Goal: Information Seeking & Learning: Check status

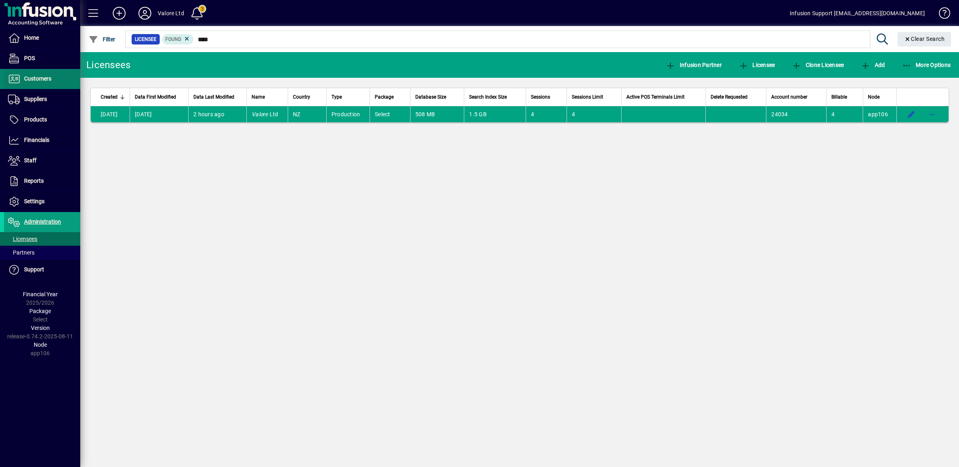
click at [35, 83] on span "Customers" at bounding box center [27, 79] width 47 height 10
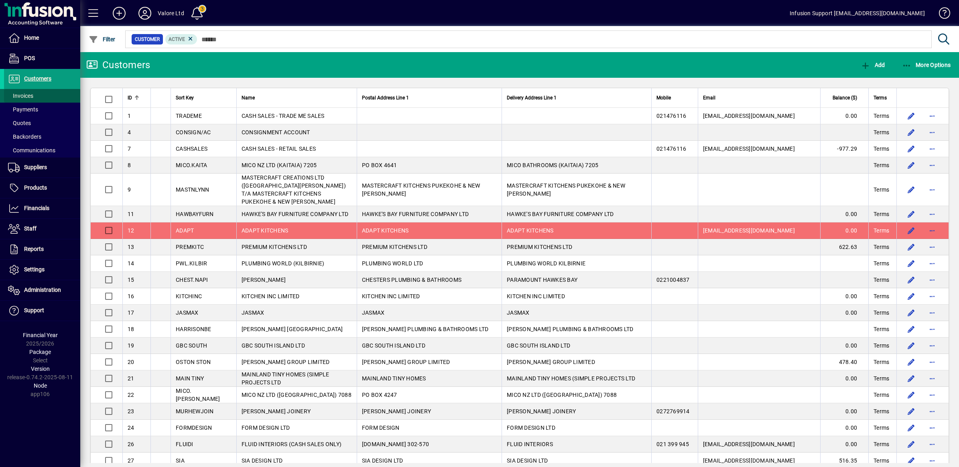
click at [27, 92] on span "Invoices" at bounding box center [18, 96] width 29 height 8
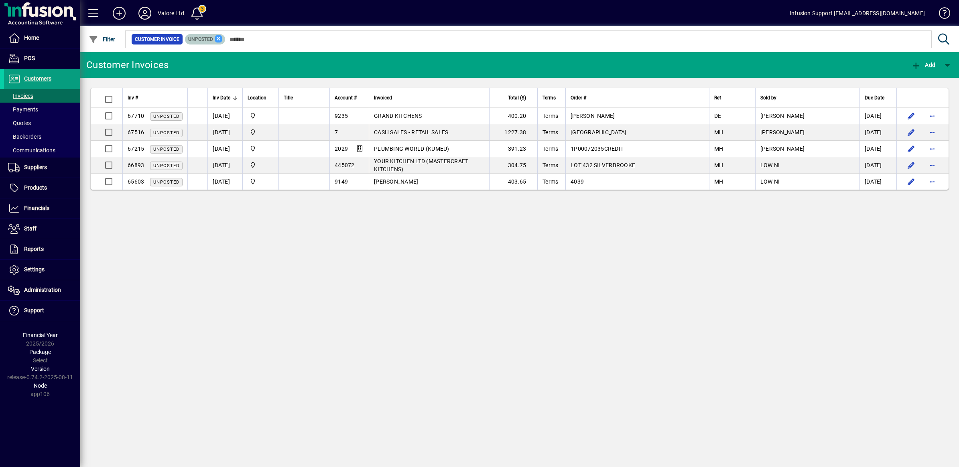
click at [218, 39] on icon at bounding box center [218, 38] width 7 height 7
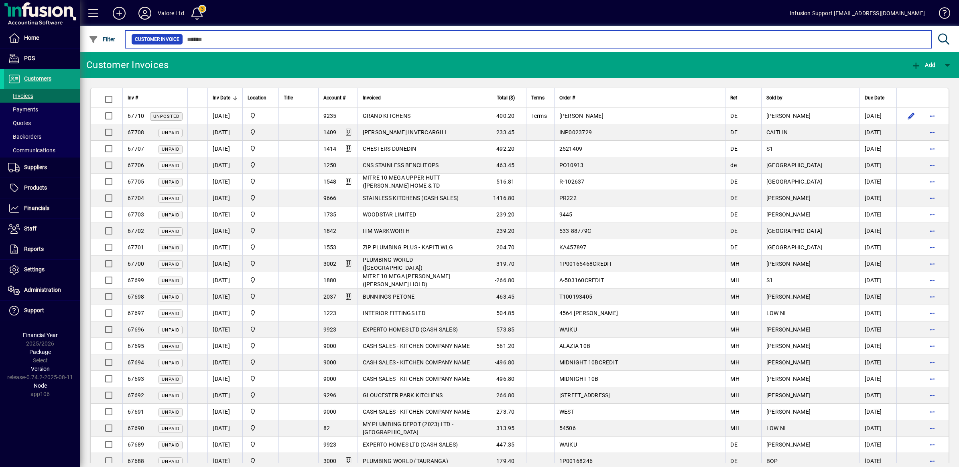
click at [245, 42] on input "text" at bounding box center [554, 39] width 742 height 11
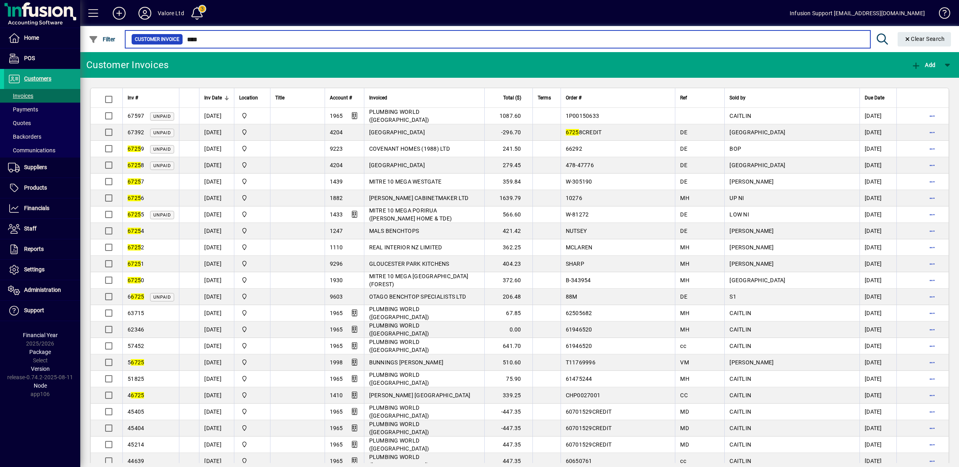
type input "****"
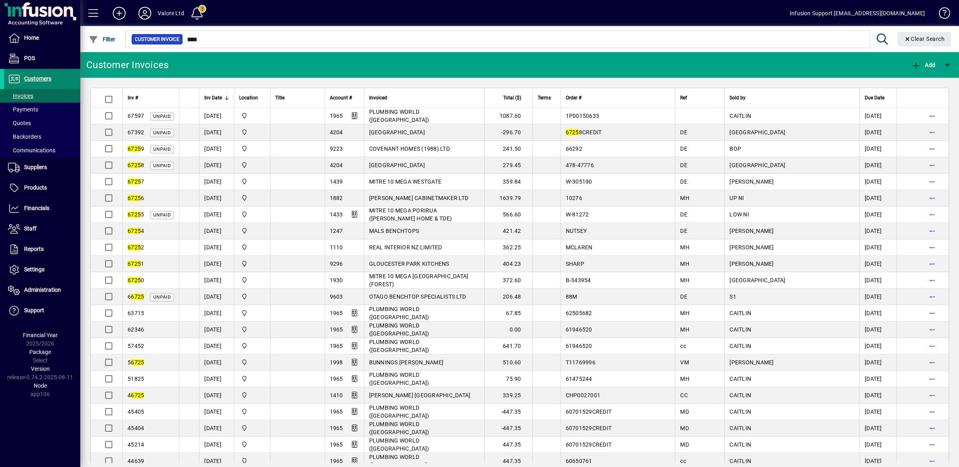
click at [28, 77] on span "Customers" at bounding box center [37, 78] width 27 height 6
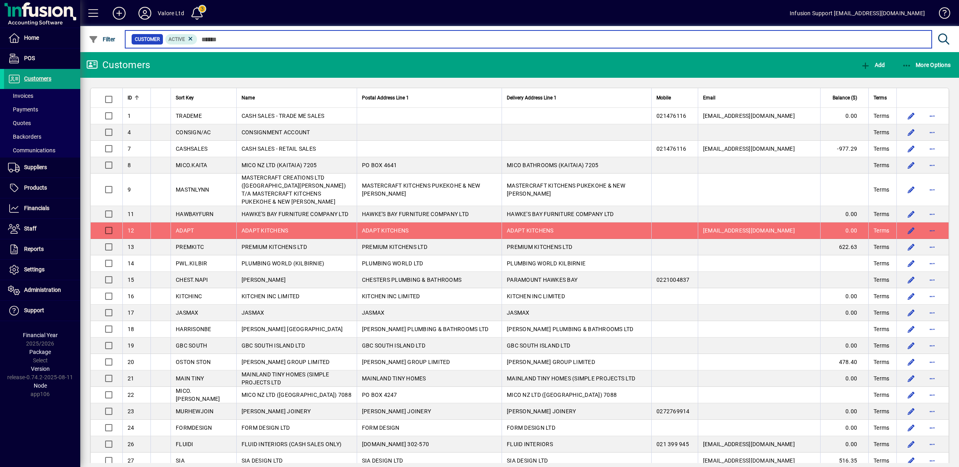
click at [221, 41] on input "text" at bounding box center [561, 39] width 728 height 11
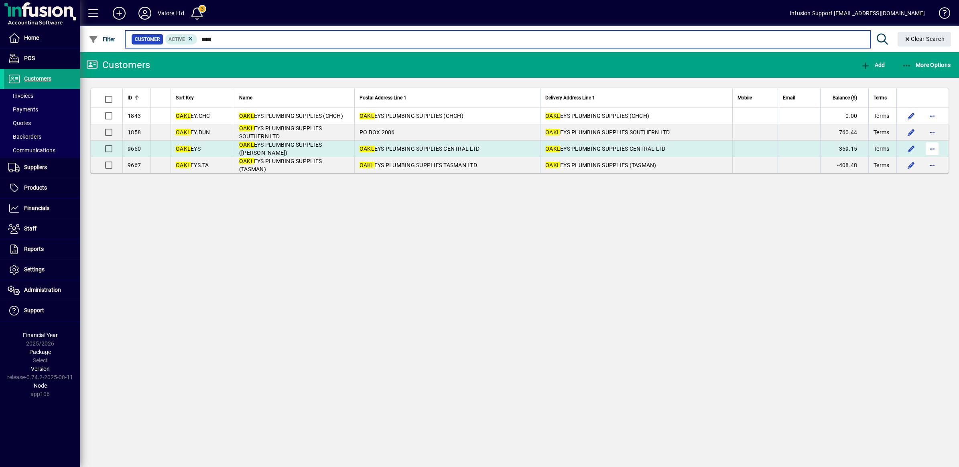
type input "****"
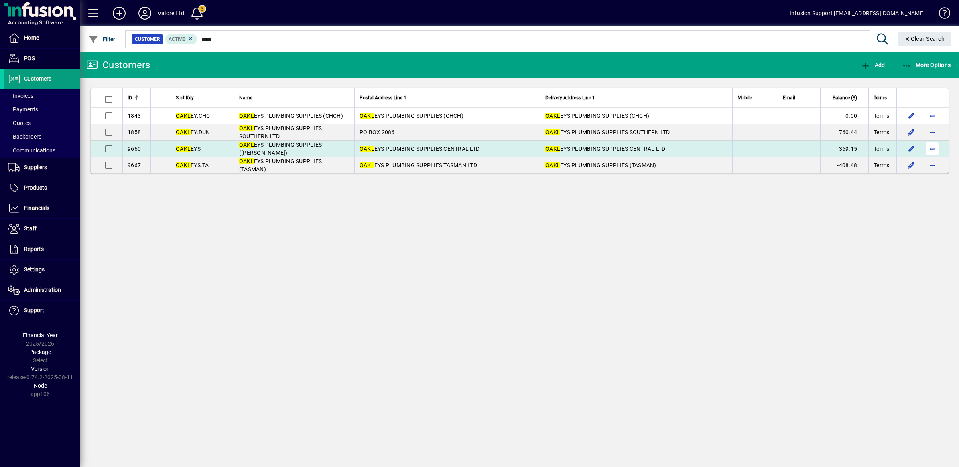
click at [931, 148] on span "button" at bounding box center [931, 148] width 19 height 19
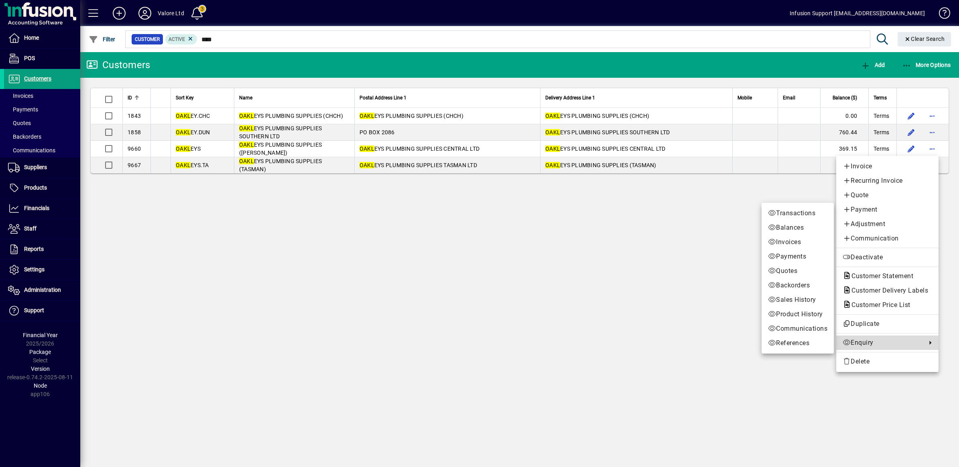
click at [877, 340] on span "Enquiry" at bounding box center [882, 343] width 80 height 10
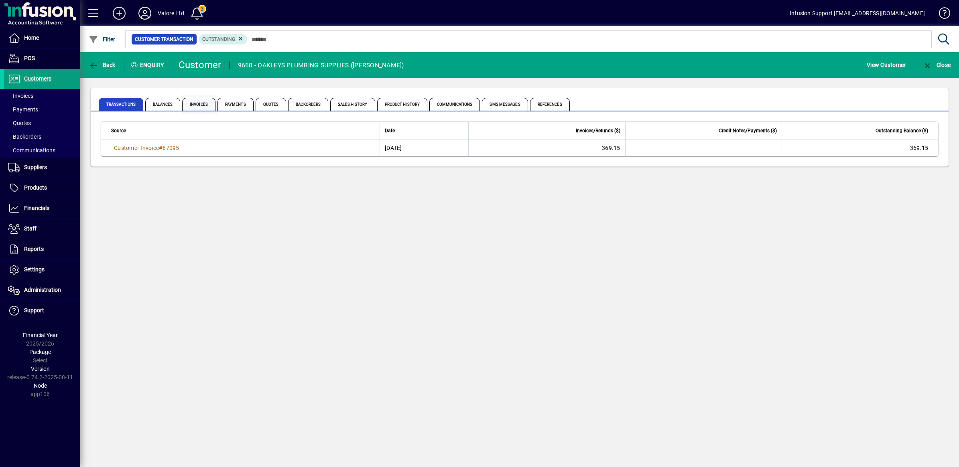
click at [194, 103] on span "Invoices" at bounding box center [198, 104] width 33 height 13
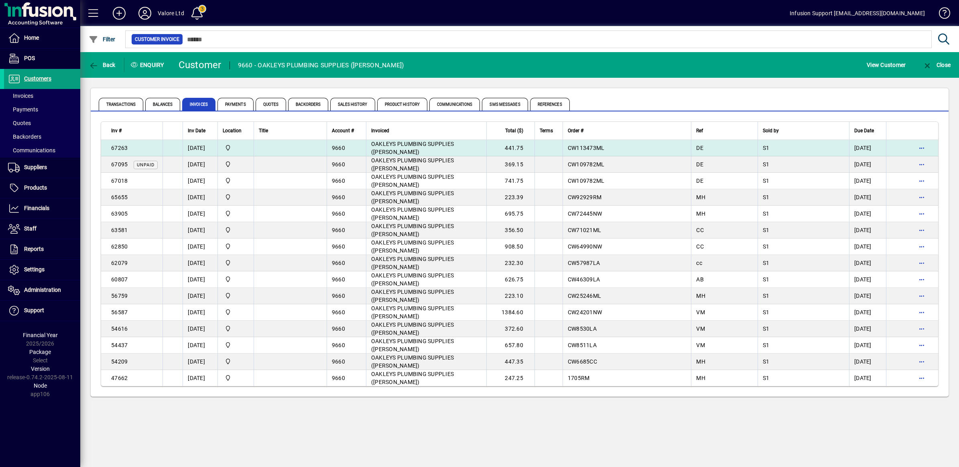
click at [119, 147] on span "67263" at bounding box center [119, 148] width 16 height 6
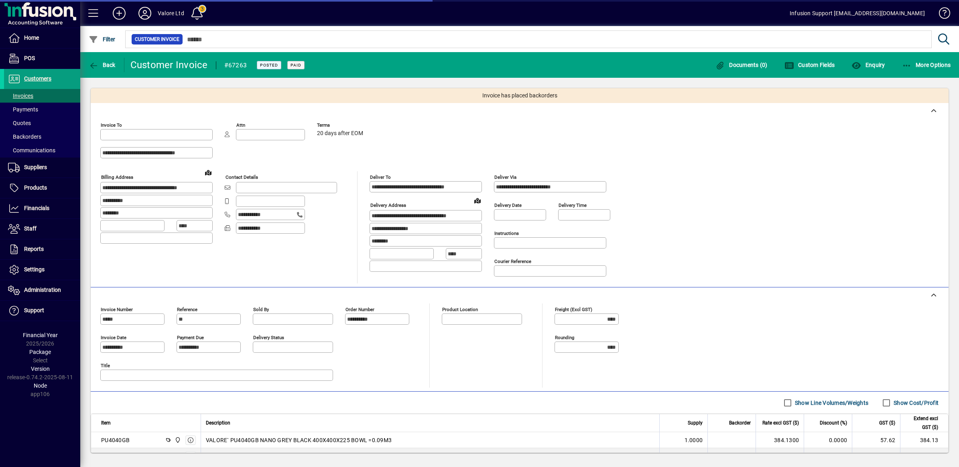
type input "**********"
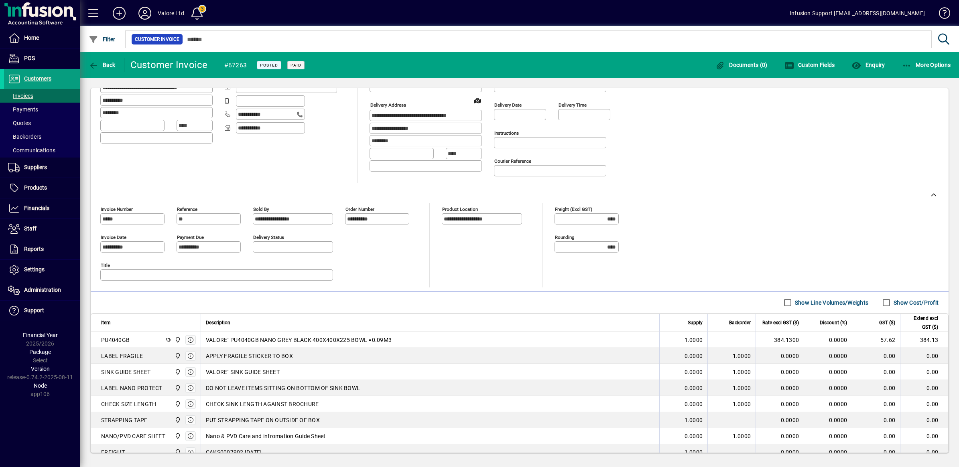
scroll to position [150, 0]
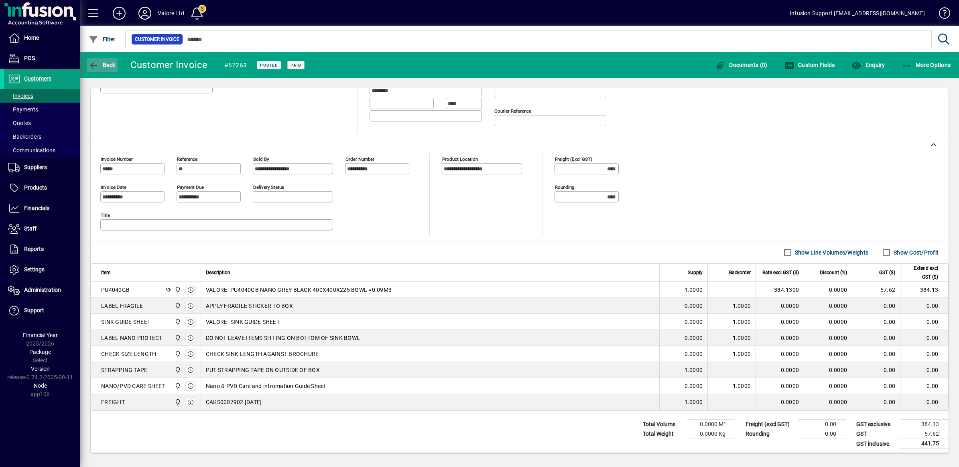
click at [97, 65] on icon "button" at bounding box center [94, 66] width 10 height 8
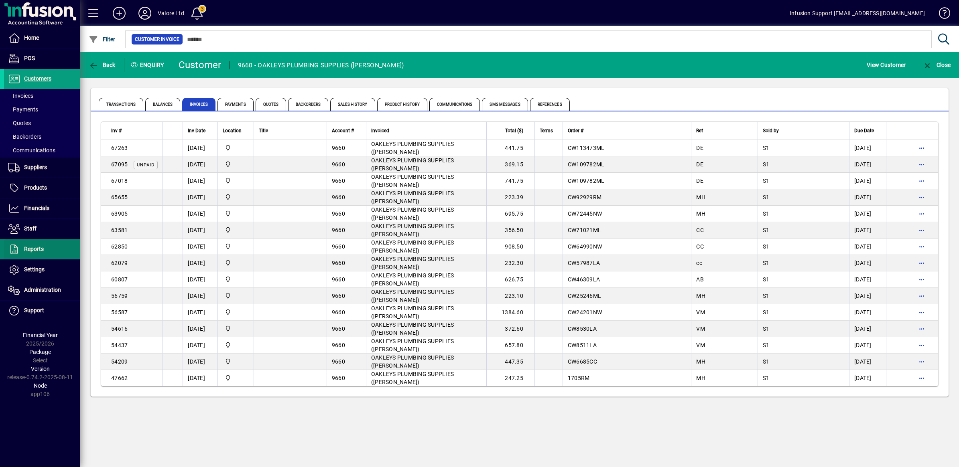
click at [38, 250] on span "Reports" at bounding box center [34, 249] width 20 height 6
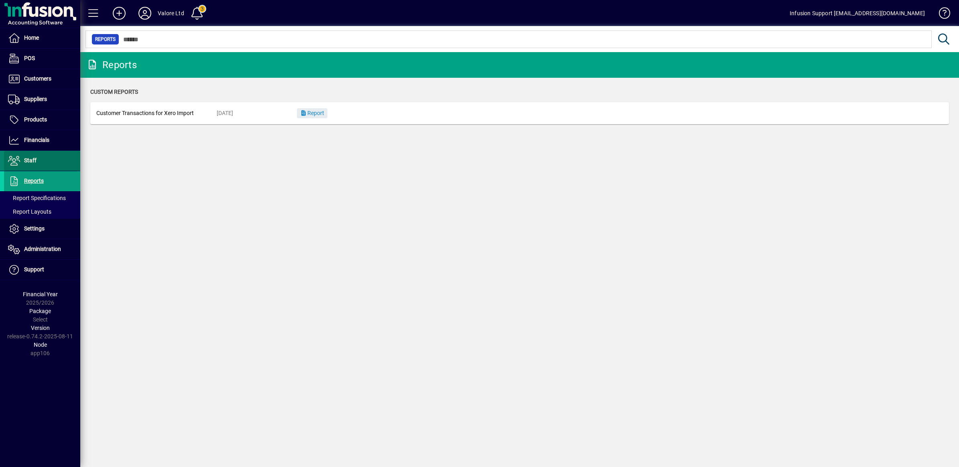
click at [32, 159] on span "Staff" at bounding box center [30, 160] width 12 height 6
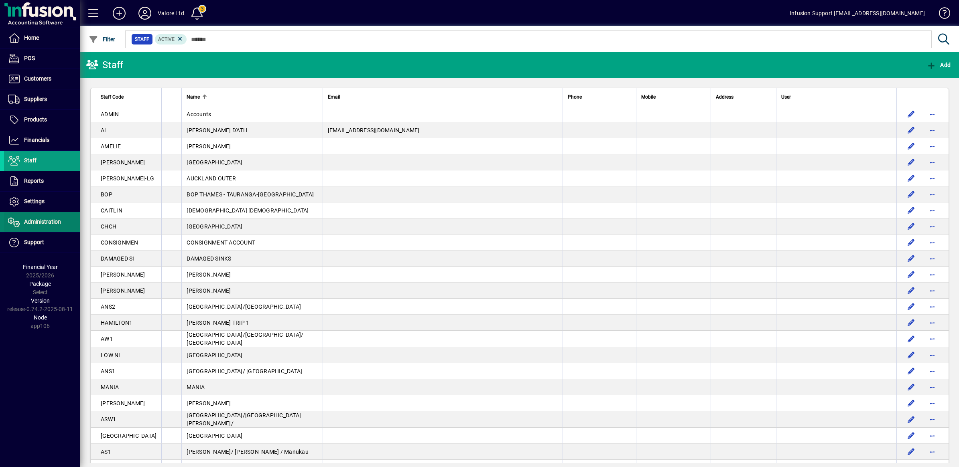
click at [37, 223] on span "Administration" at bounding box center [42, 222] width 37 height 6
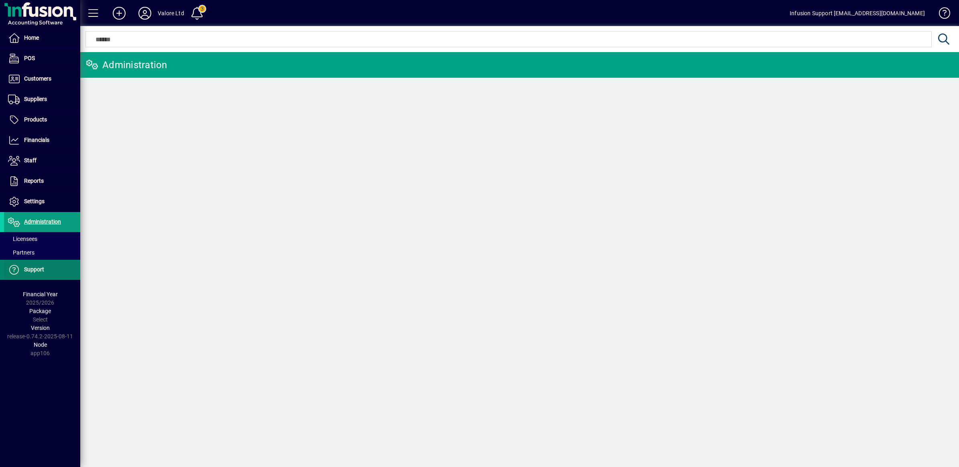
click at [35, 268] on span "Support" at bounding box center [34, 269] width 20 height 6
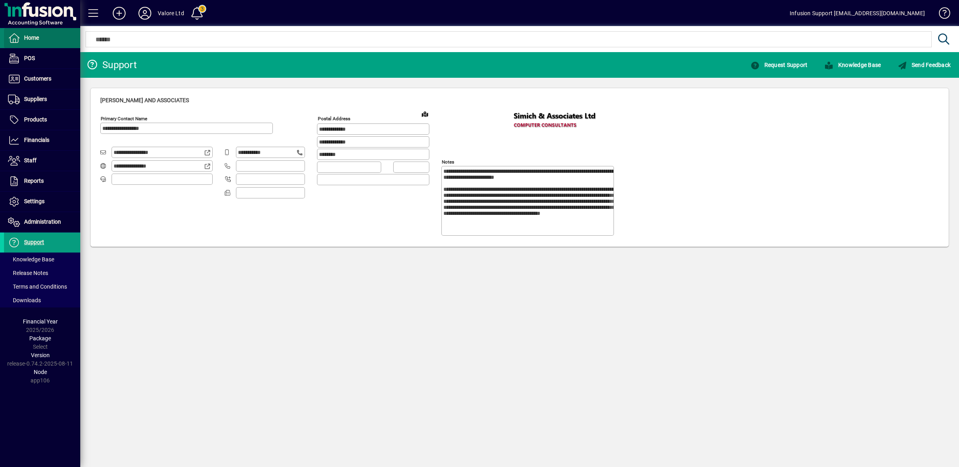
click at [33, 35] on span "Home" at bounding box center [31, 38] width 15 height 6
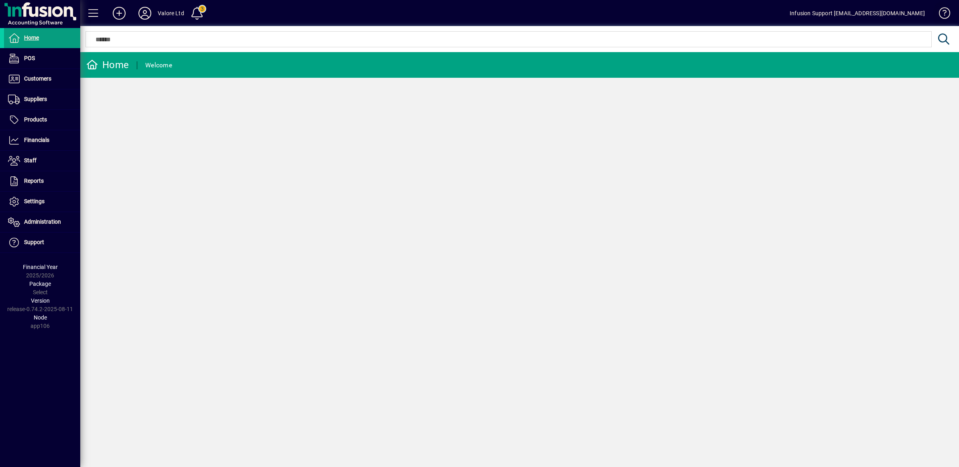
click at [948, 10] on span at bounding box center [940, 14] width 19 height 19
click at [29, 179] on span "Reports" at bounding box center [34, 181] width 20 height 6
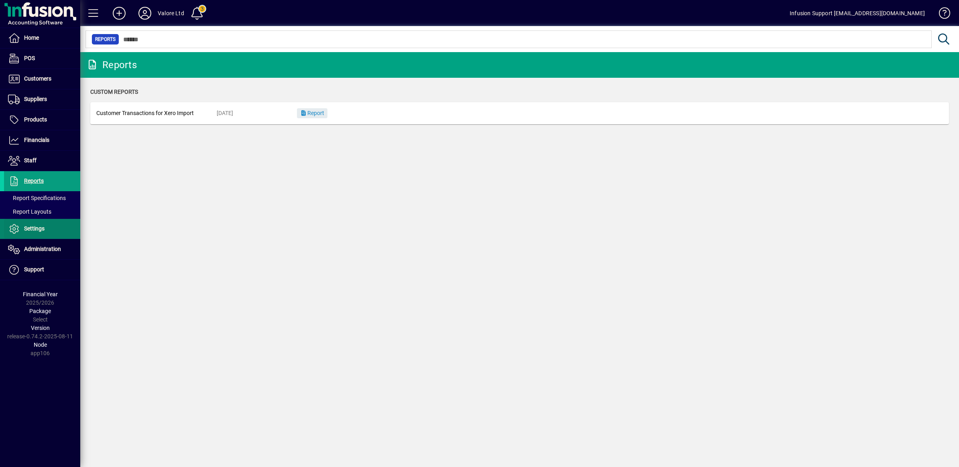
click at [29, 228] on span "Settings" at bounding box center [34, 228] width 20 height 6
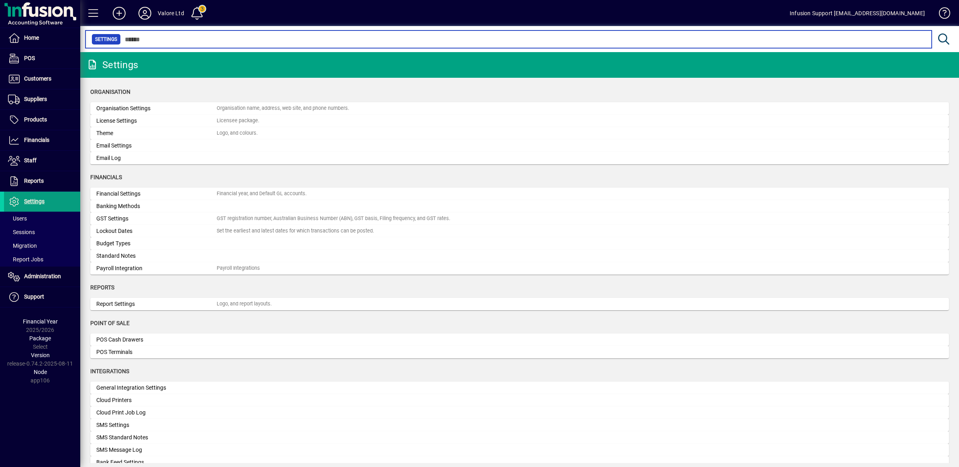
click at [170, 37] on input "text" at bounding box center [523, 39] width 804 height 11
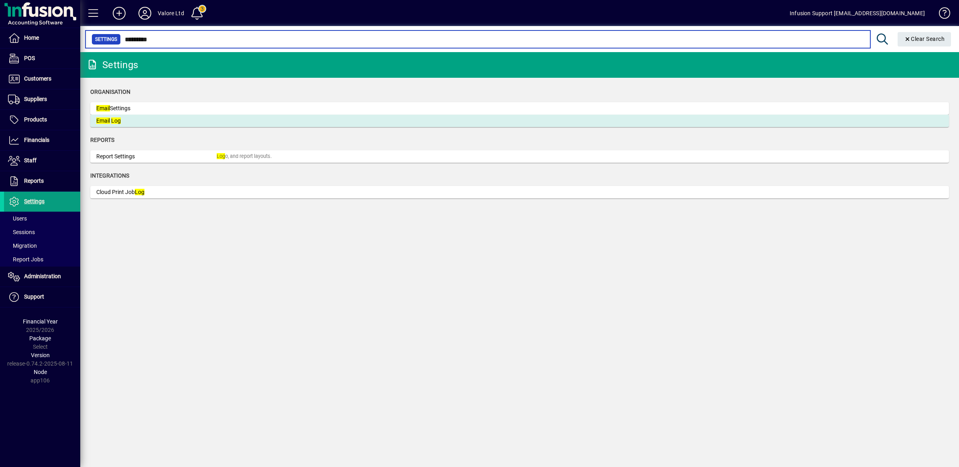
type input "*********"
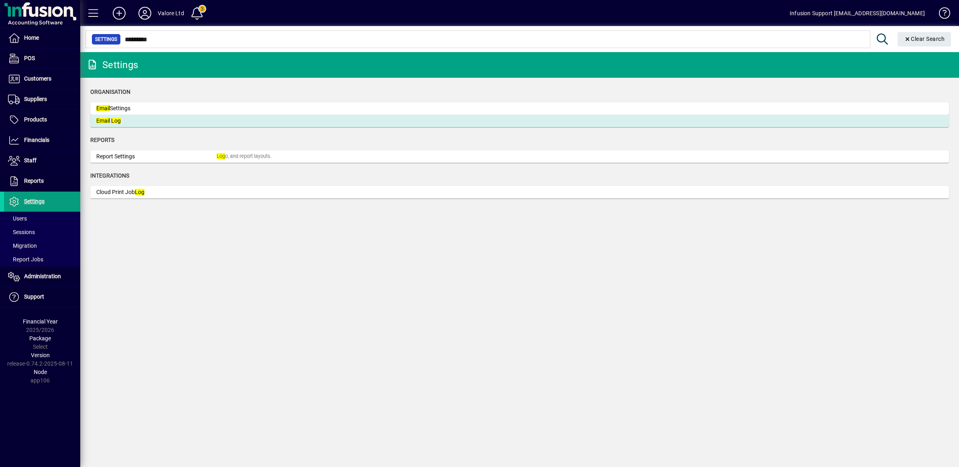
click at [104, 120] on em "Email" at bounding box center [103, 121] width 14 height 6
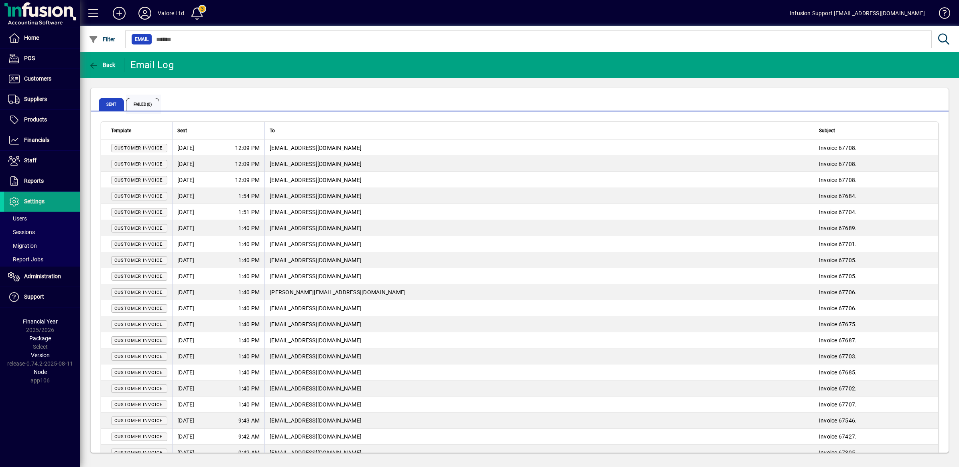
click at [142, 106] on span "Failed (0)" at bounding box center [142, 104] width 33 height 13
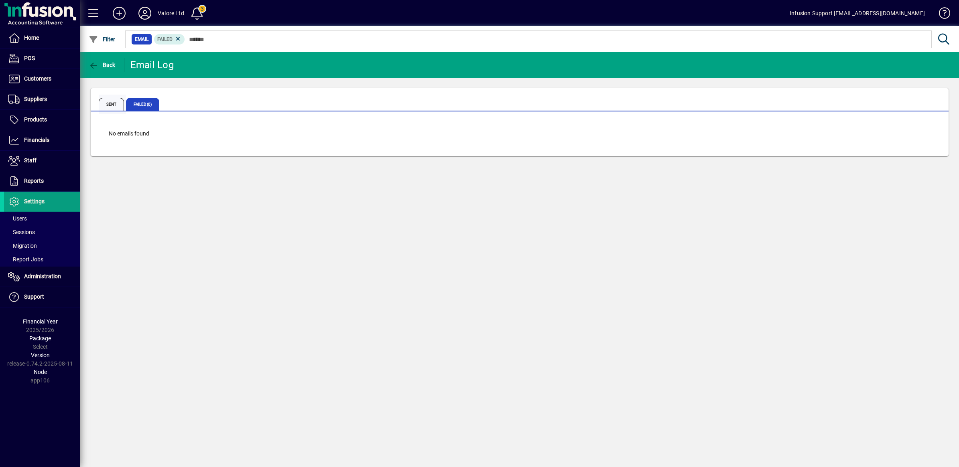
click at [114, 106] on span "Sent" at bounding box center [111, 104] width 25 height 13
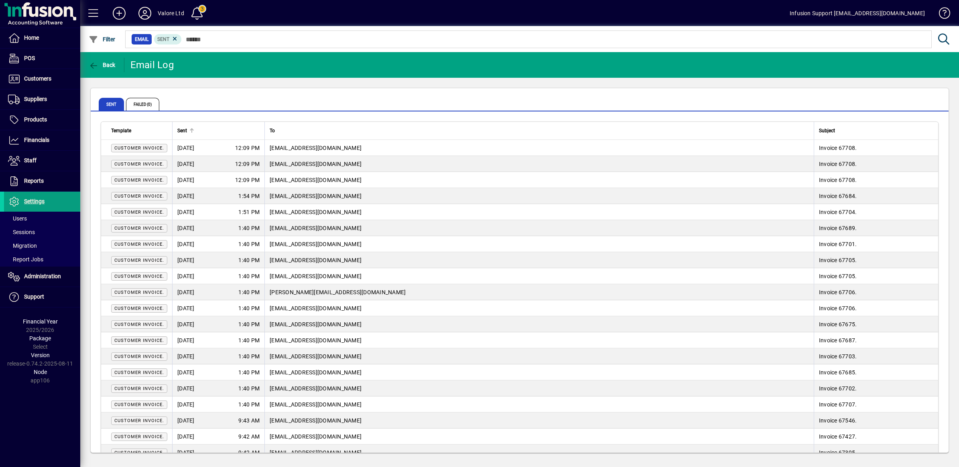
click at [195, 127] on div "Sent" at bounding box center [218, 130] width 82 height 9
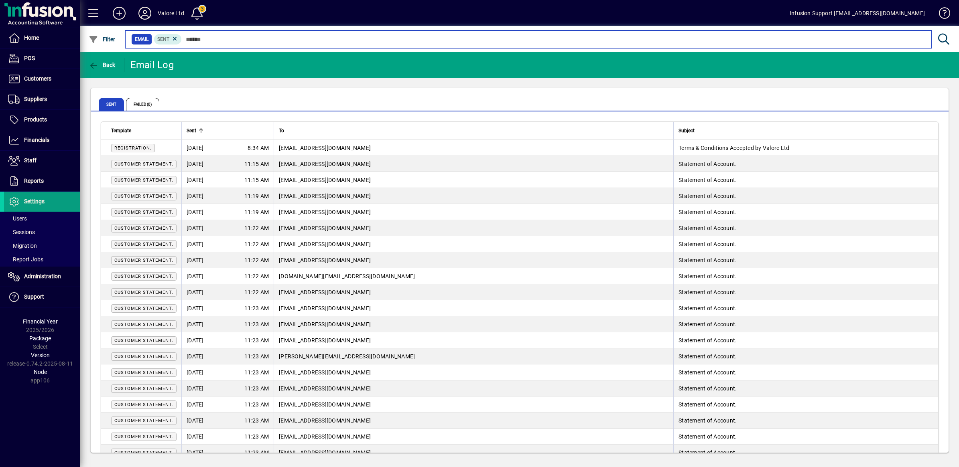
click at [194, 37] on input "text" at bounding box center [553, 39] width 743 height 11
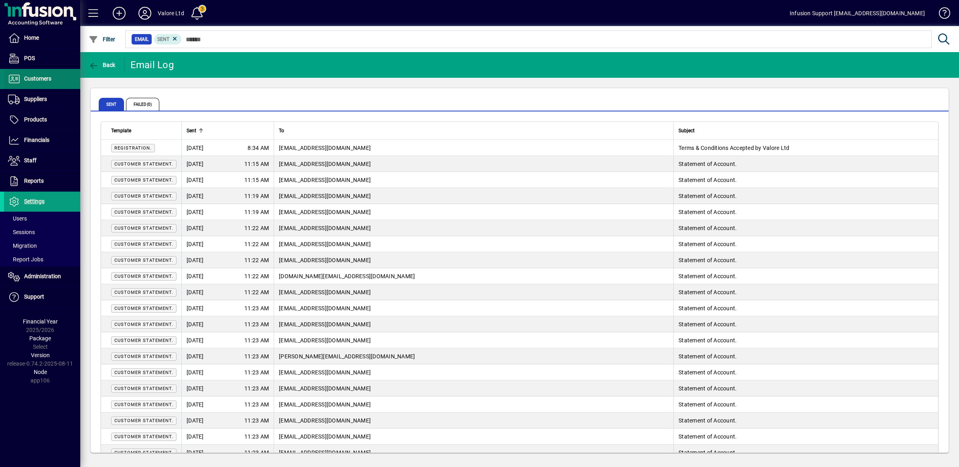
click at [39, 73] on span at bounding box center [42, 78] width 76 height 19
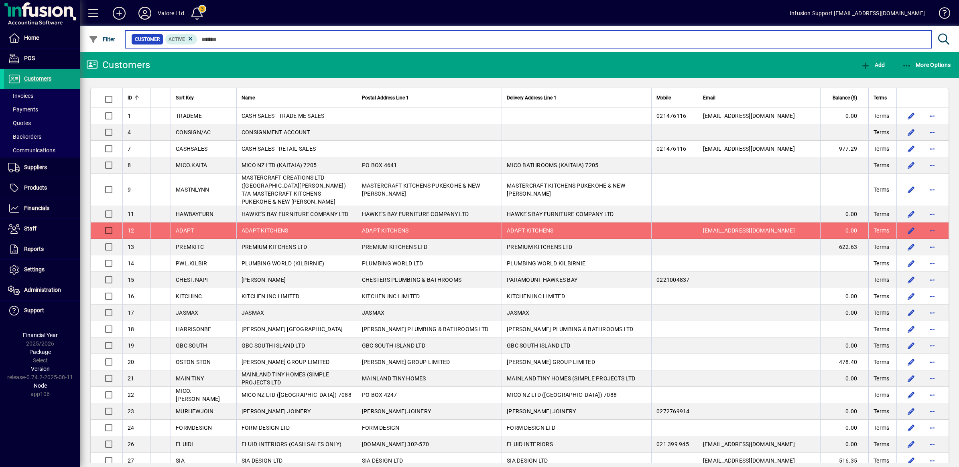
click at [205, 37] on input "text" at bounding box center [561, 39] width 728 height 11
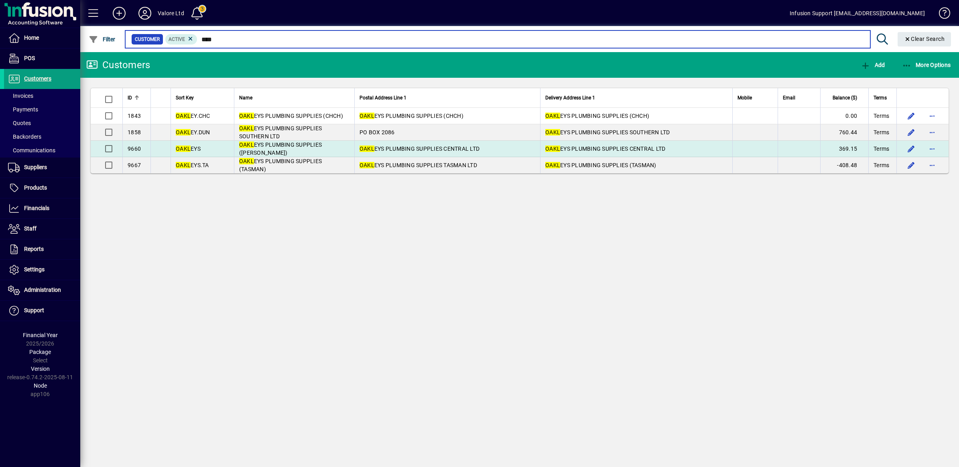
type input "****"
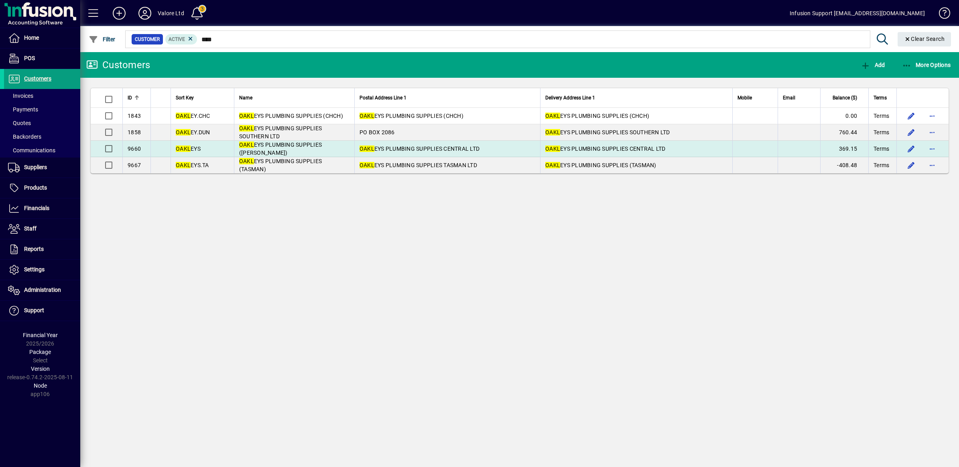
click at [463, 148] on span "OAKL EYS PLUMBING SUPPLIES CENTRAL LTD" at bounding box center [419, 149] width 120 height 6
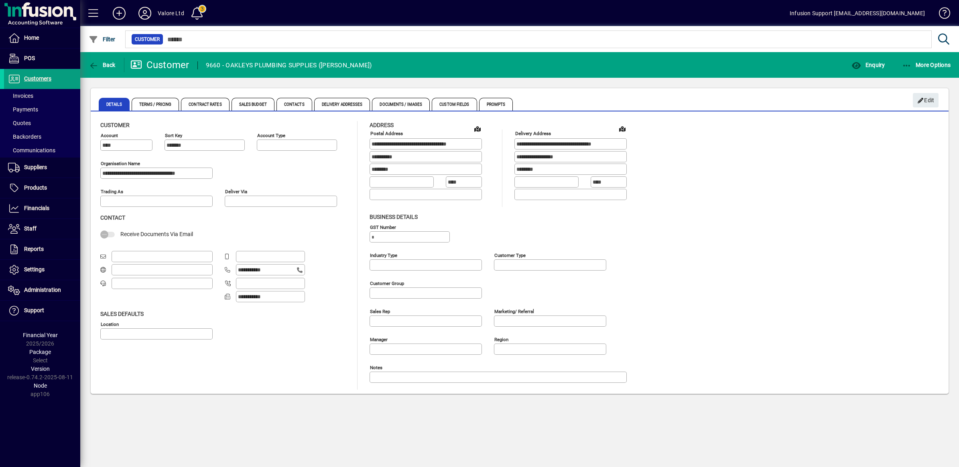
type input "**********"
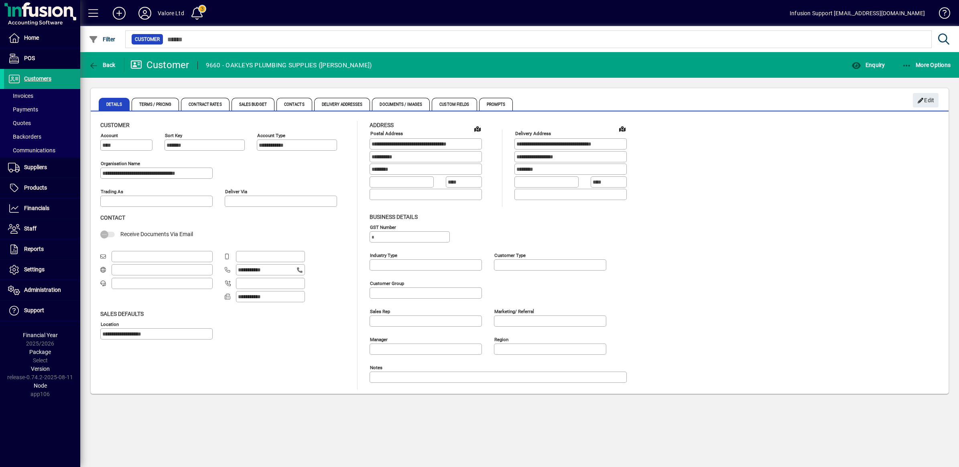
type input "**********"
click at [289, 106] on span "Contacts" at bounding box center [294, 104] width 36 height 13
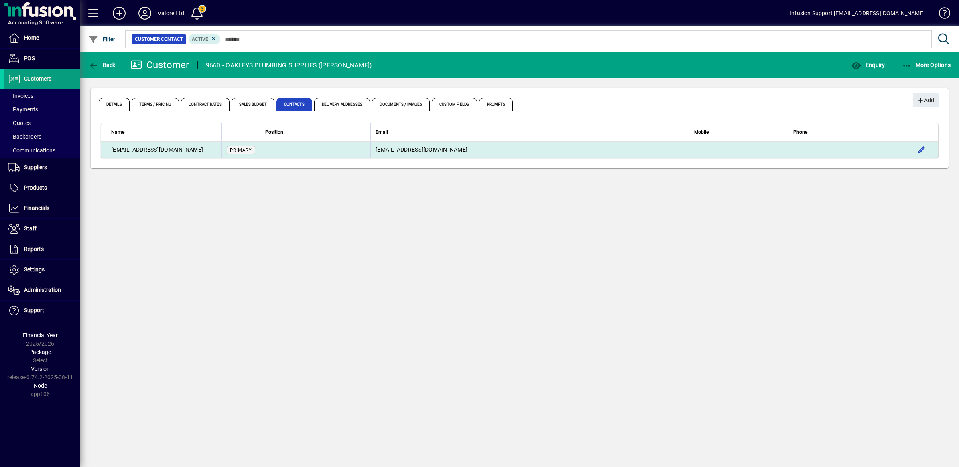
drag, startPoint x: 201, startPoint y: 149, endPoint x: 109, endPoint y: 149, distance: 92.3
click at [109, 149] on td "[EMAIL_ADDRESS][DOMAIN_NAME]" at bounding box center [161, 150] width 120 height 16
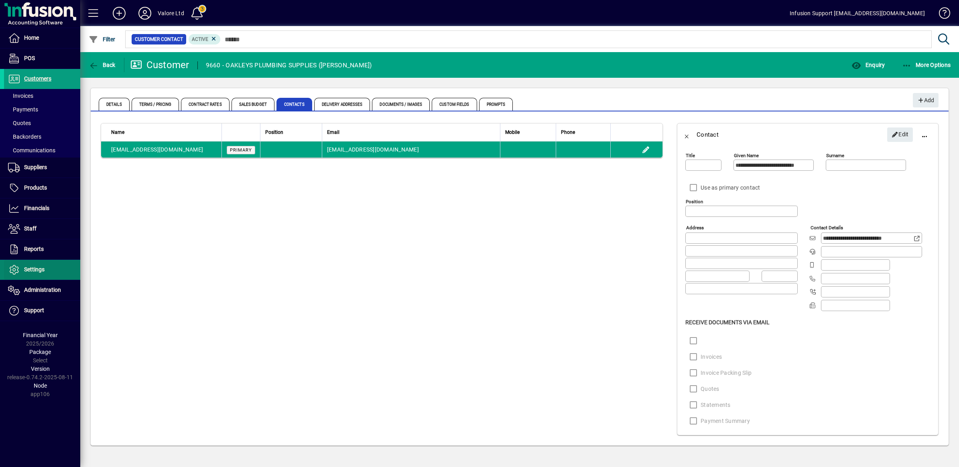
click at [33, 265] on span at bounding box center [42, 269] width 76 height 19
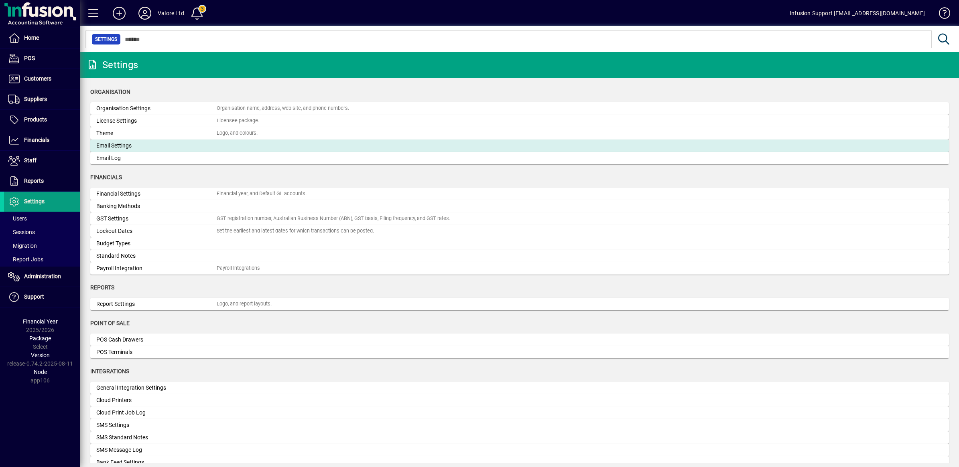
click at [204, 151] on mat-card "Email Settings" at bounding box center [519, 146] width 859 height 12
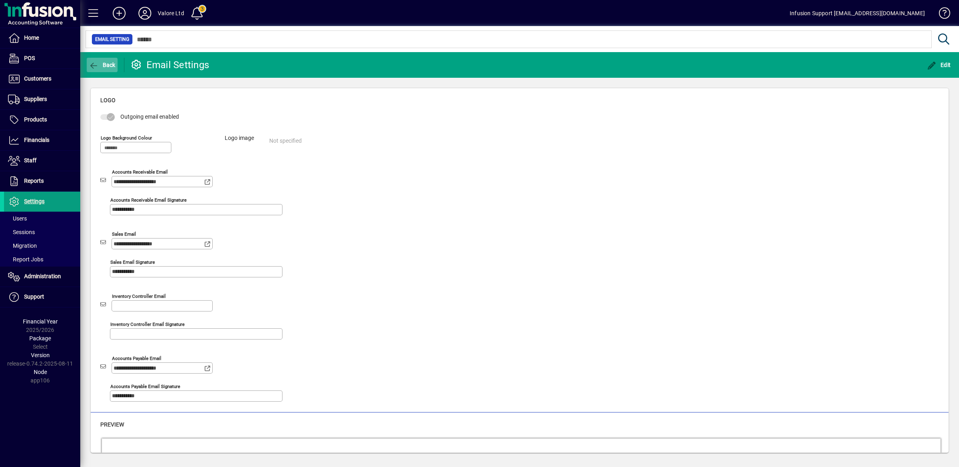
click at [95, 65] on icon "button" at bounding box center [94, 66] width 10 height 8
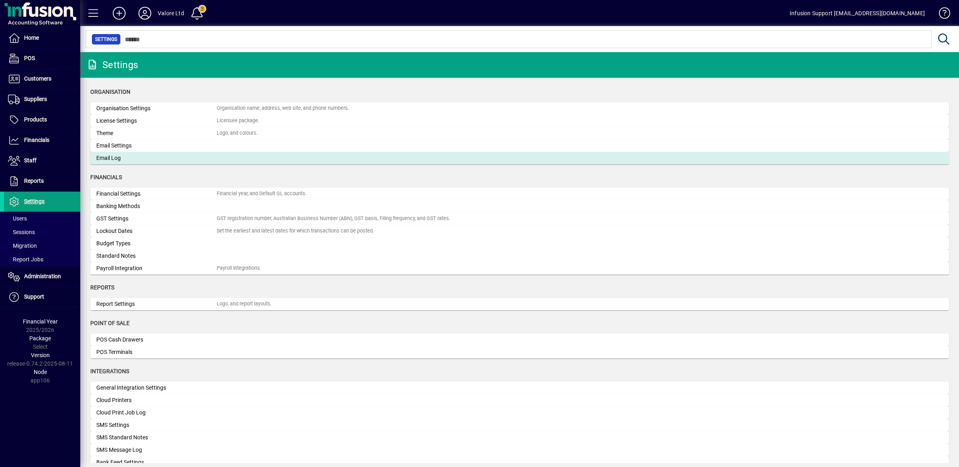
click at [179, 160] on div "Email Log" at bounding box center [156, 158] width 120 height 8
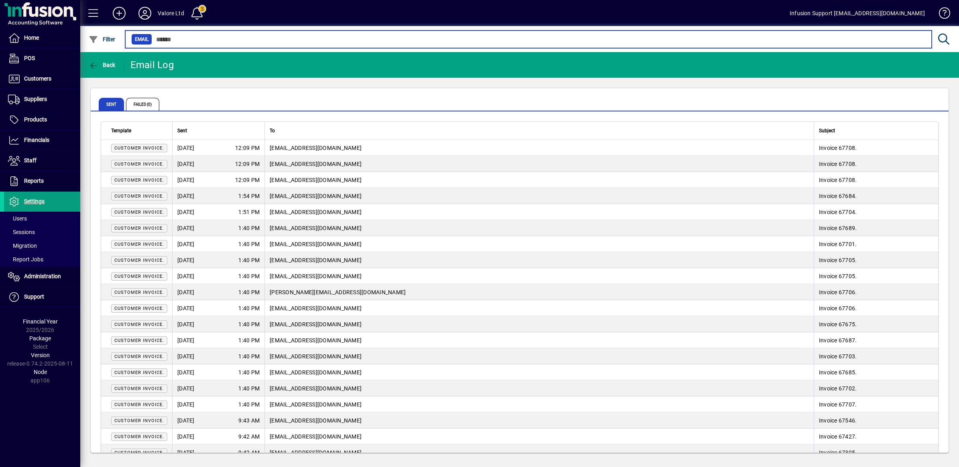
click at [231, 37] on input "text" at bounding box center [538, 39] width 773 height 11
click at [224, 39] on input "text" at bounding box center [538, 39] width 773 height 11
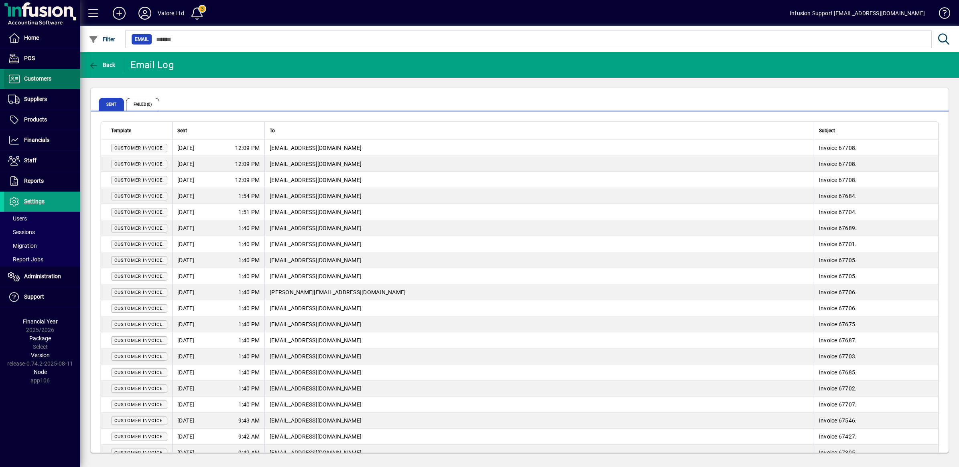
click at [33, 75] on span "Customers" at bounding box center [37, 78] width 27 height 6
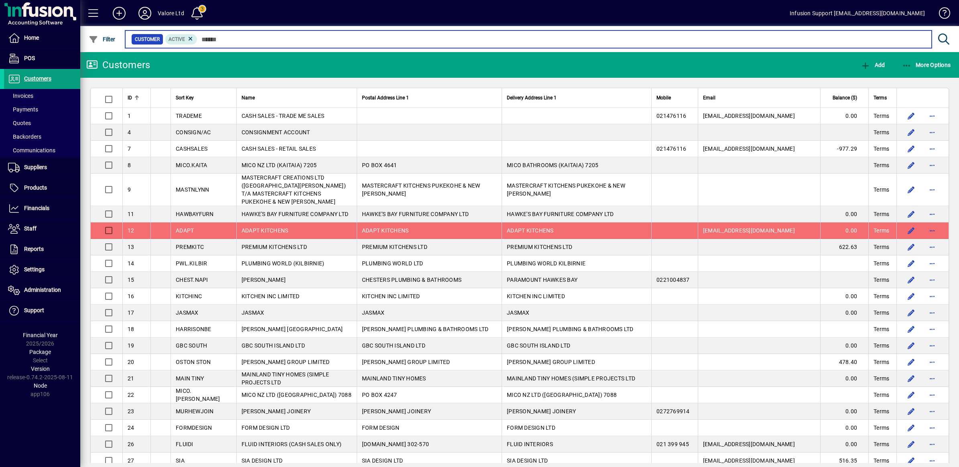
click at [246, 39] on input "text" at bounding box center [561, 39] width 728 height 11
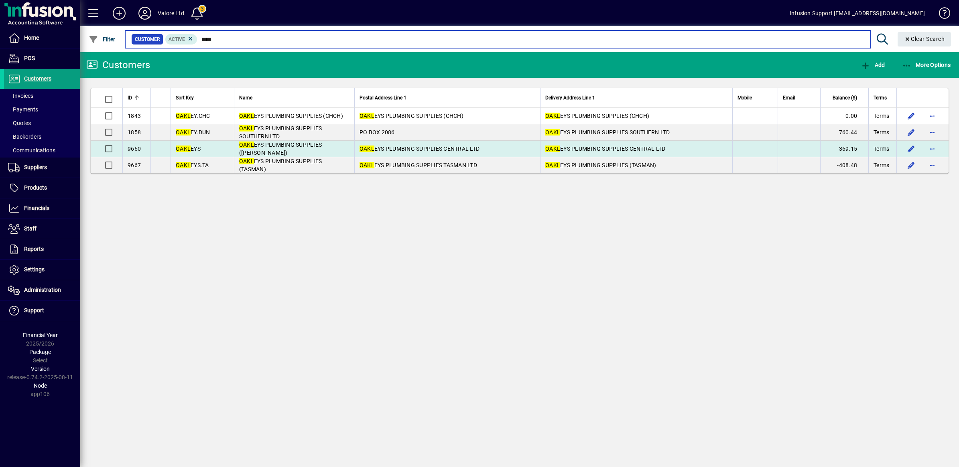
type input "****"
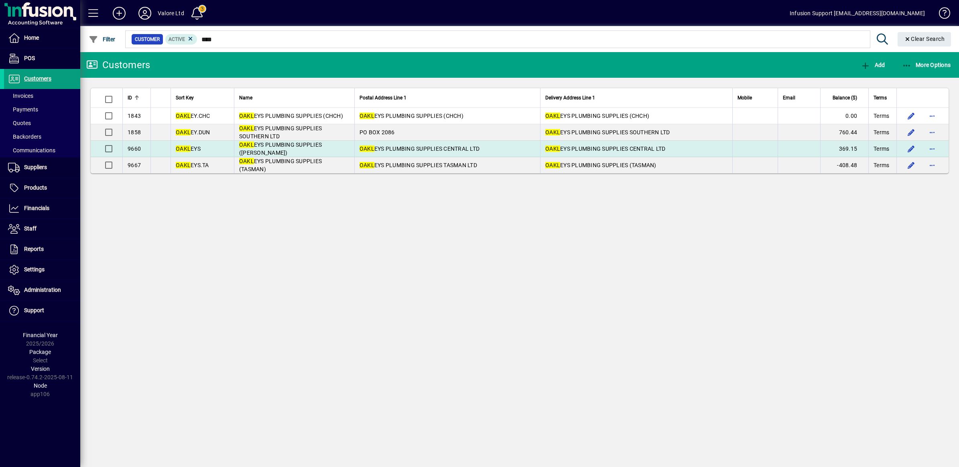
click at [315, 147] on span "OAKL EYS PLUMBING SUPPLIES ([PERSON_NAME])" at bounding box center [280, 149] width 83 height 14
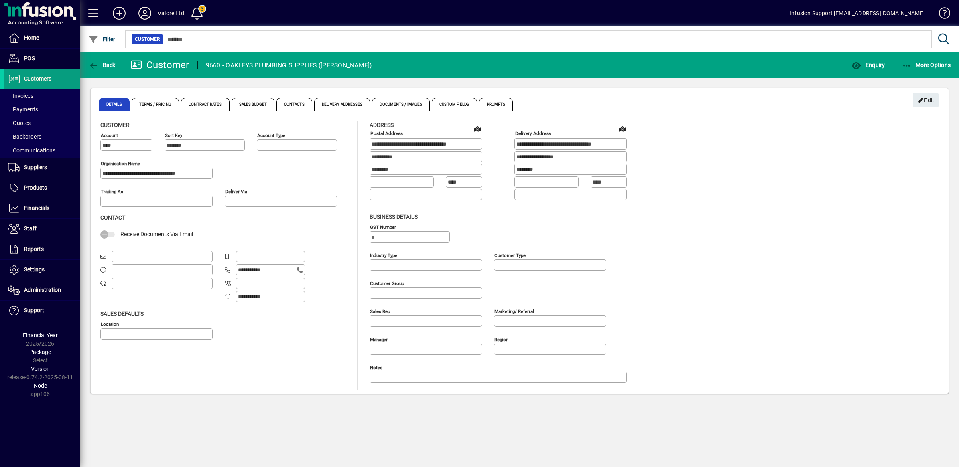
type input "**********"
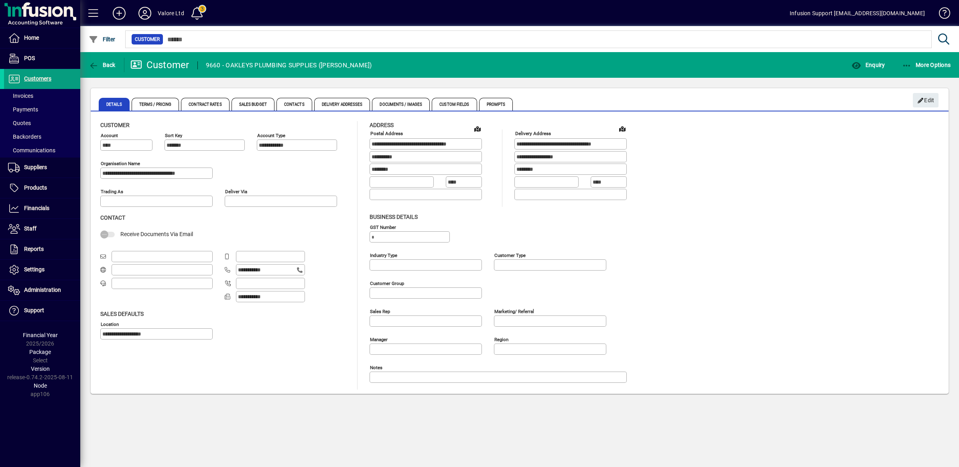
type input "**********"
click at [295, 106] on span "Contacts" at bounding box center [294, 104] width 36 height 13
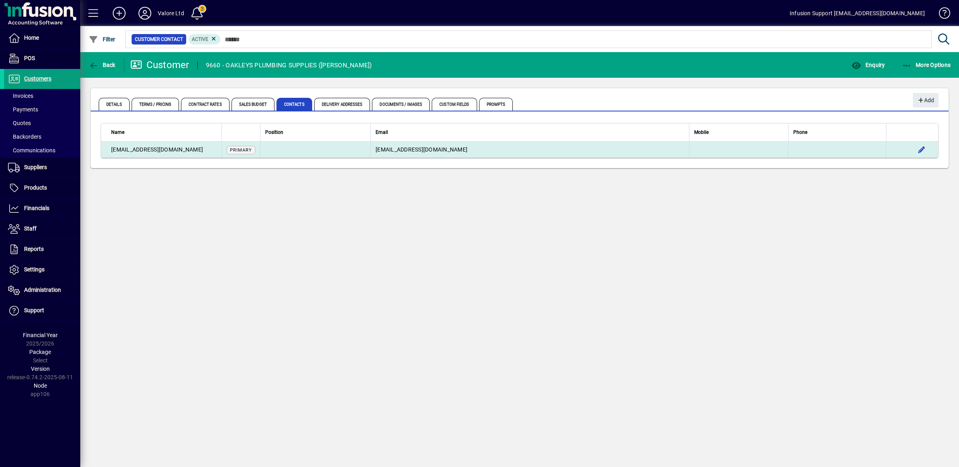
drag, startPoint x: 195, startPoint y: 149, endPoint x: 108, endPoint y: 152, distance: 86.3
click at [108, 152] on td "[EMAIL_ADDRESS][DOMAIN_NAME]" at bounding box center [161, 150] width 120 height 16
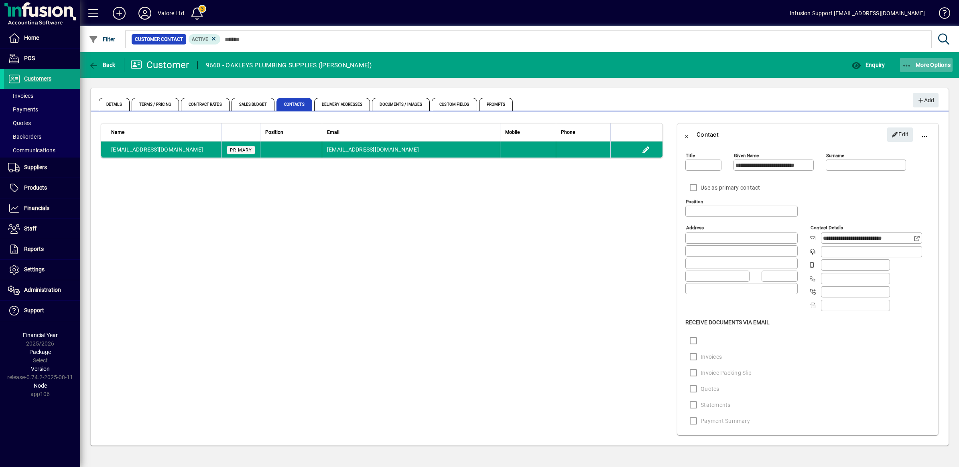
click at [915, 63] on span "More Options" at bounding box center [926, 65] width 49 height 6
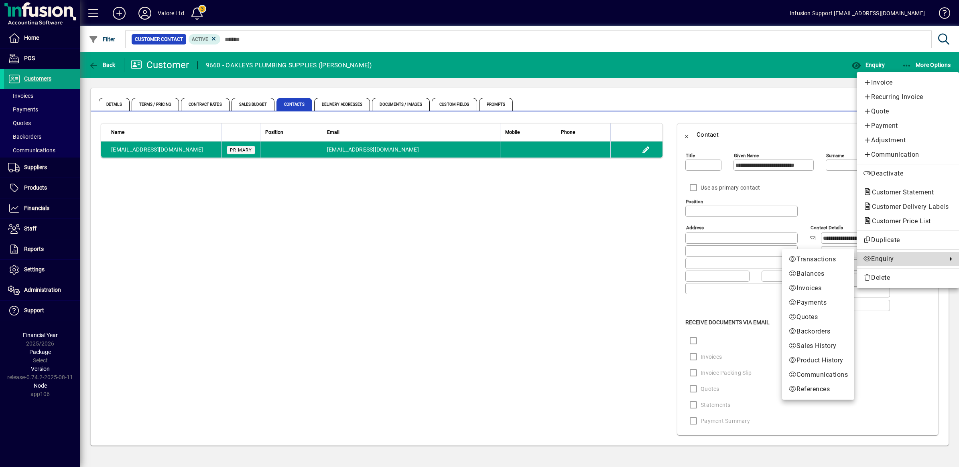
click at [901, 258] on span "Enquiry" at bounding box center [903, 259] width 80 height 10
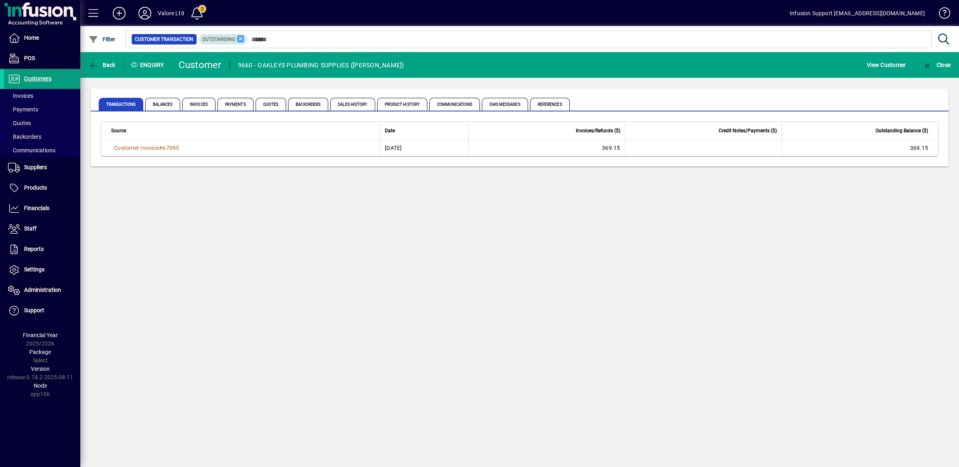
click at [239, 37] on icon at bounding box center [240, 38] width 7 height 7
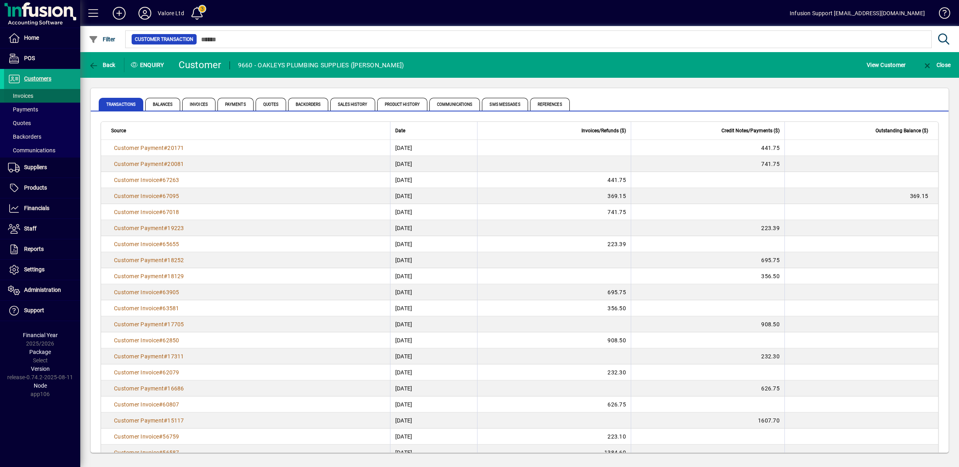
click at [25, 97] on span "Invoices" at bounding box center [20, 96] width 25 height 6
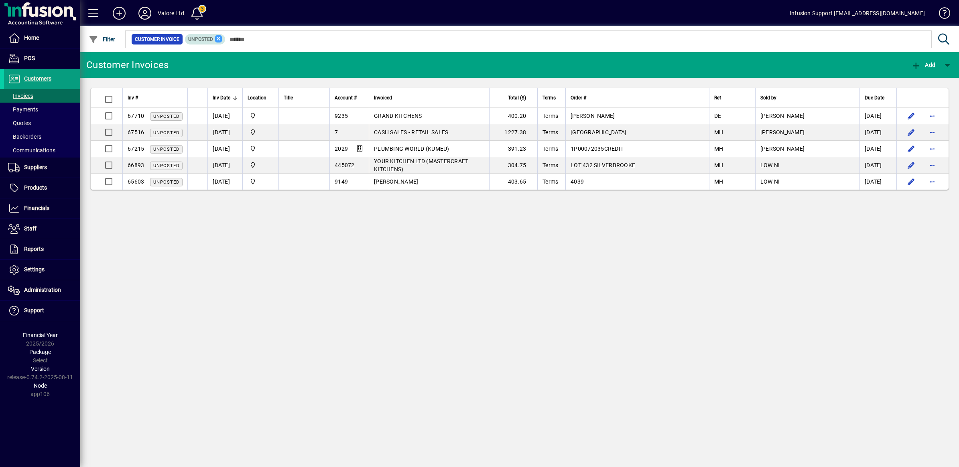
click at [216, 38] on icon at bounding box center [218, 38] width 7 height 7
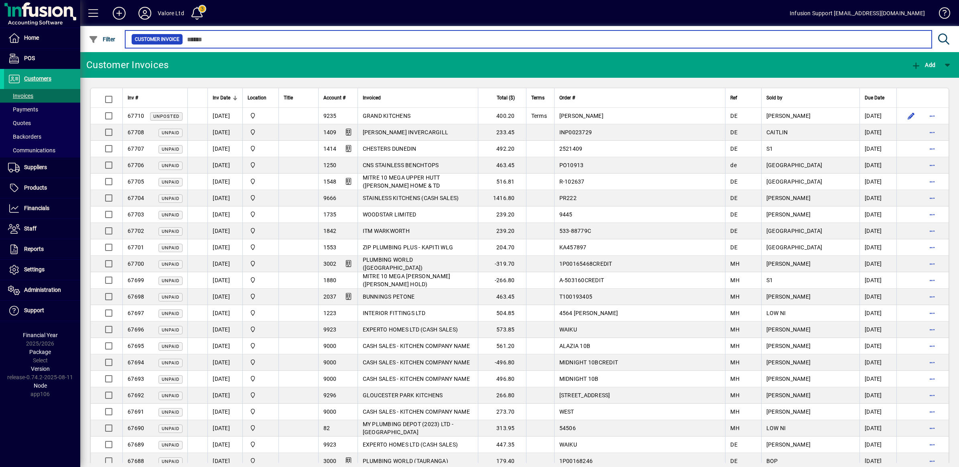
click at [197, 40] on input "text" at bounding box center [554, 39] width 742 height 11
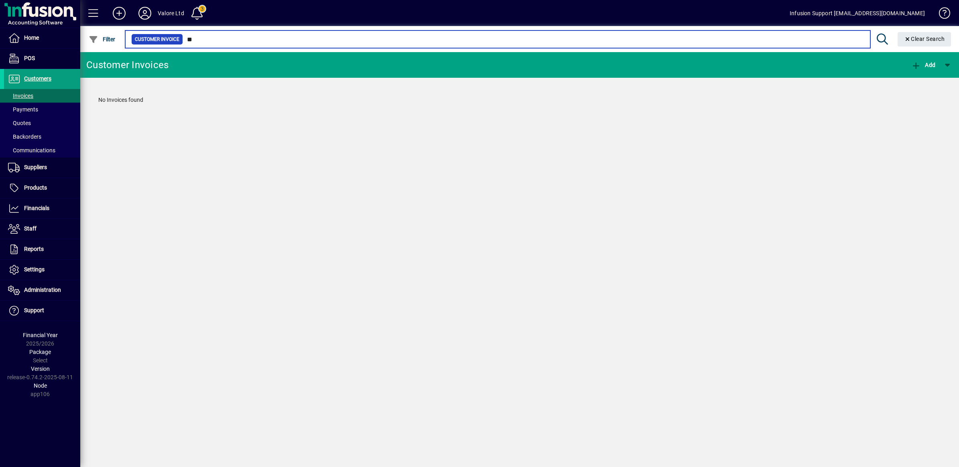
type input "*"
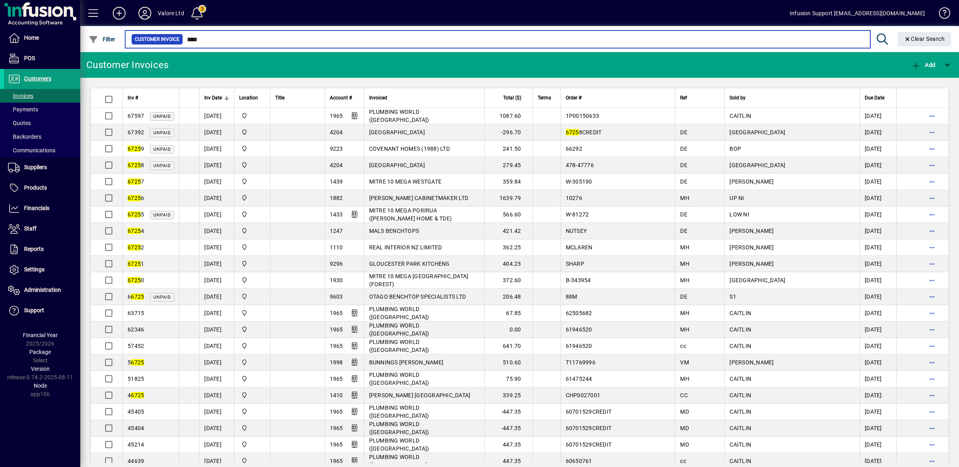
type input "****"
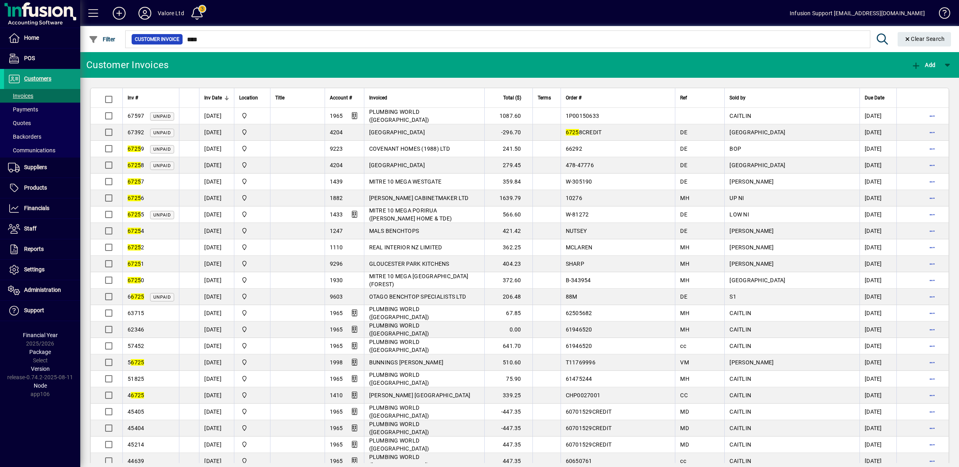
click at [32, 79] on span "Customers" at bounding box center [37, 78] width 27 height 6
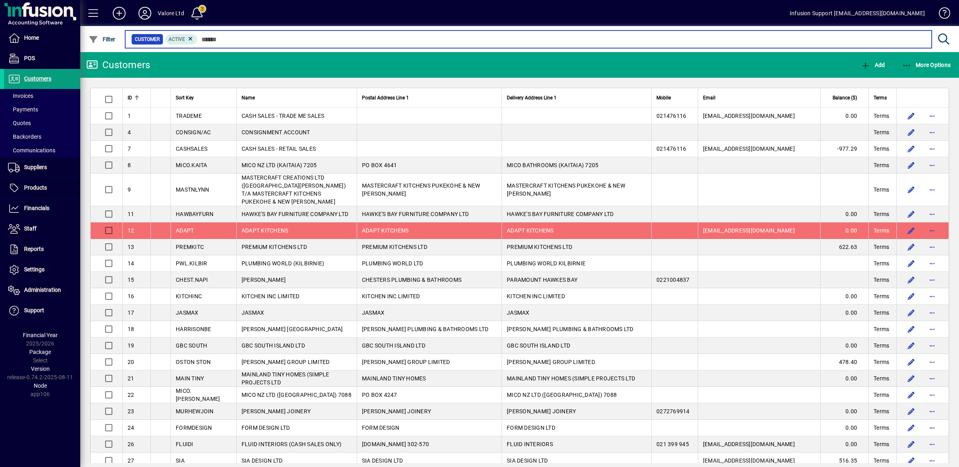
click at [215, 38] on input "text" at bounding box center [561, 39] width 728 height 11
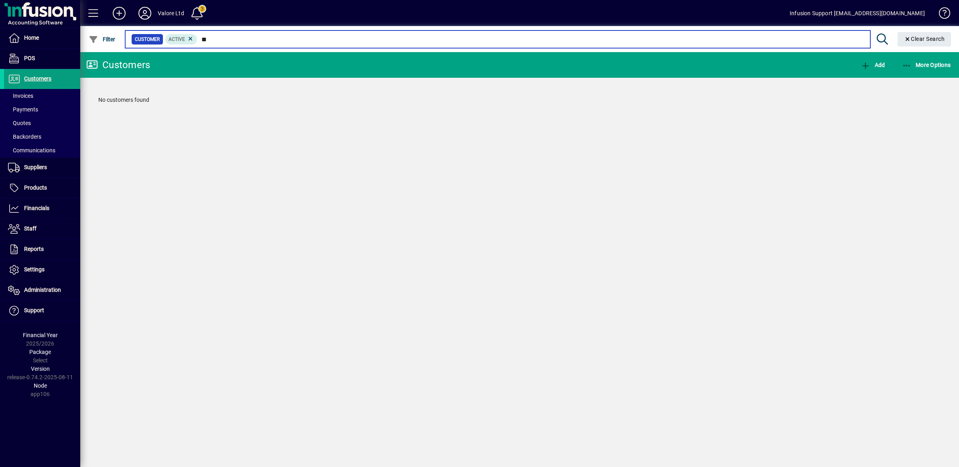
type input "*"
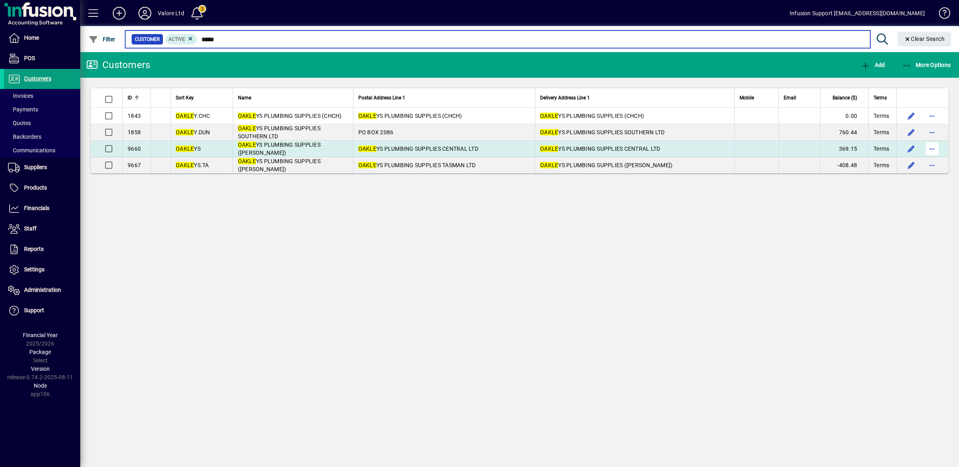
type input "*****"
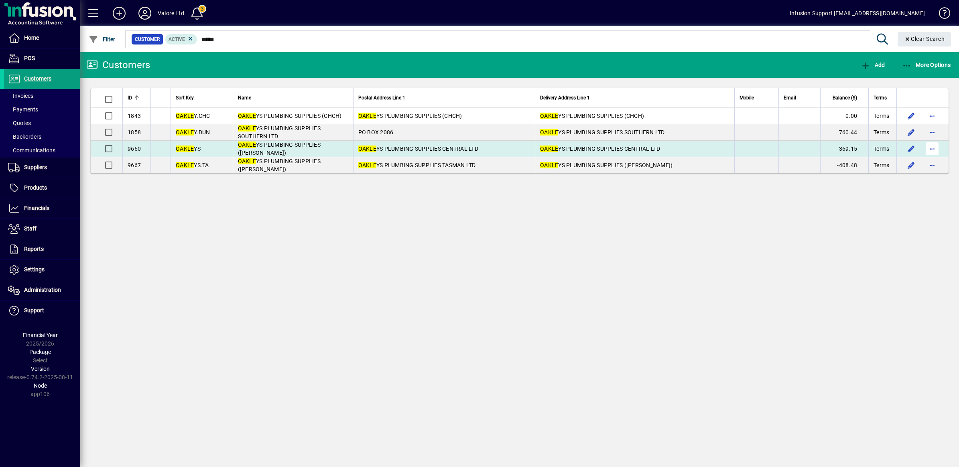
click at [931, 147] on span "button" at bounding box center [931, 148] width 19 height 19
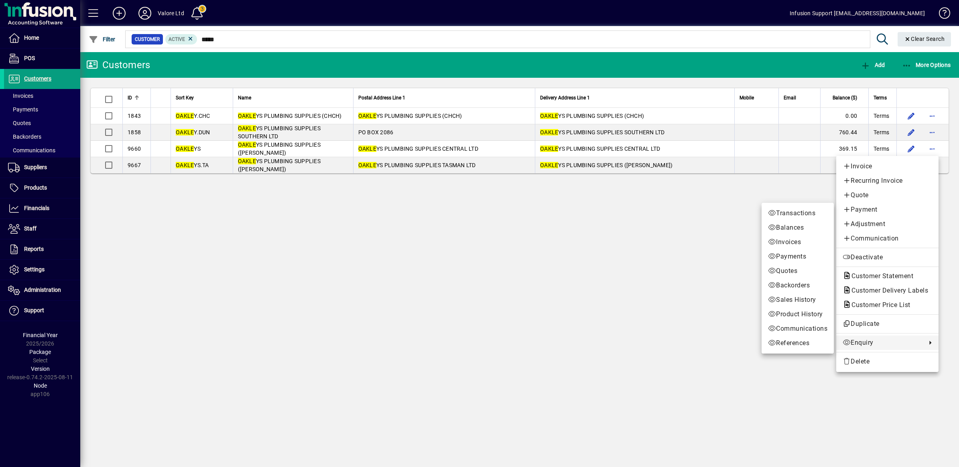
click at [863, 343] on span "Enquiry" at bounding box center [882, 343] width 80 height 10
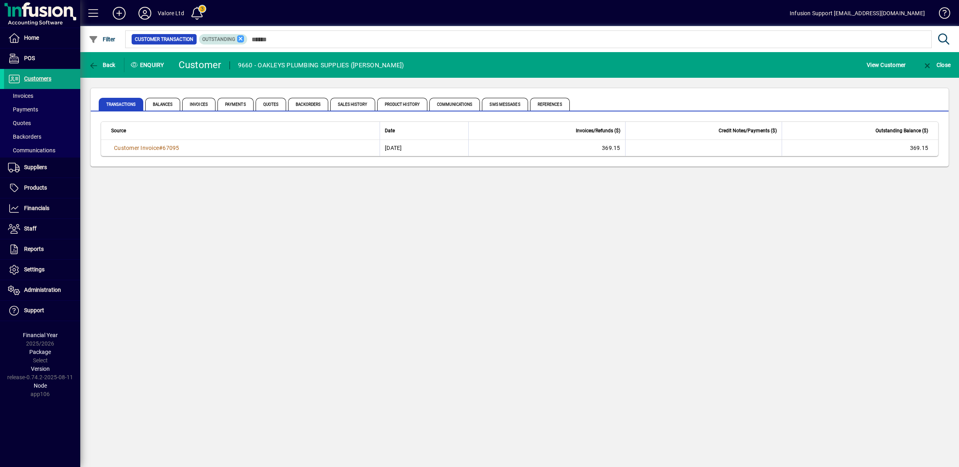
click at [240, 37] on icon at bounding box center [240, 38] width 7 height 7
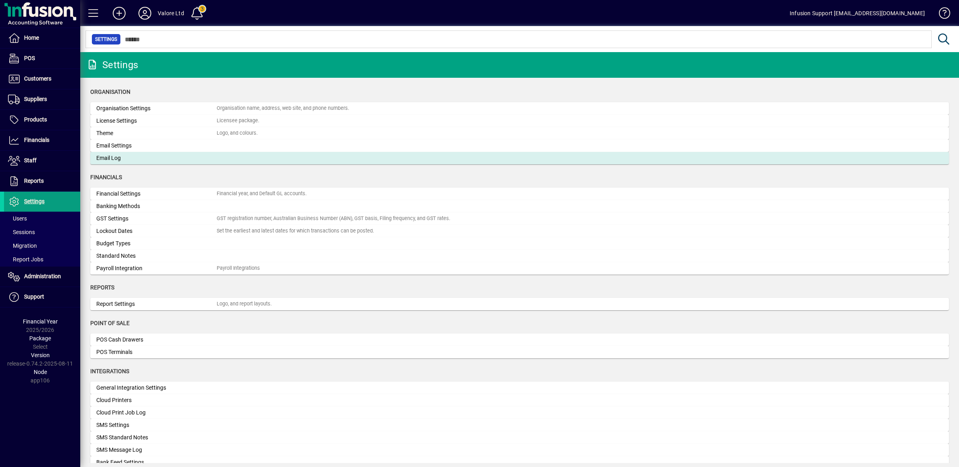
click at [175, 156] on div "Email Log" at bounding box center [156, 158] width 120 height 8
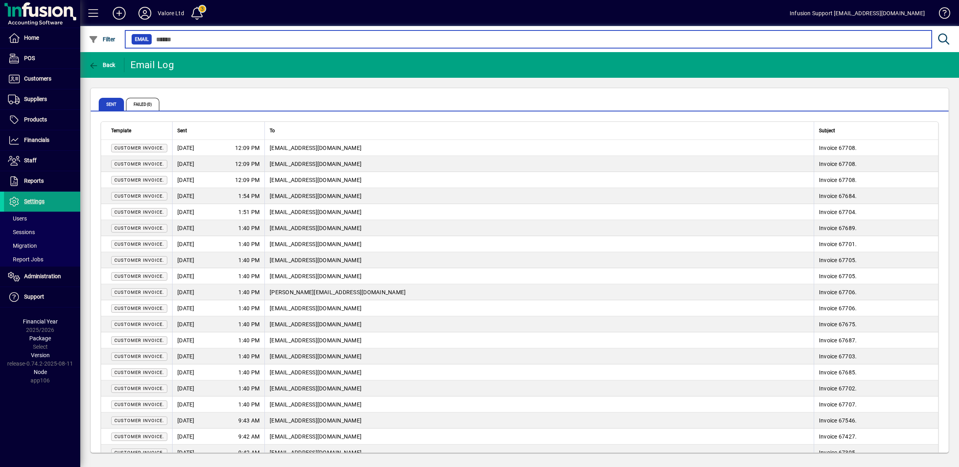
click at [185, 37] on input "text" at bounding box center [538, 39] width 773 height 11
click at [199, 41] on input "text" at bounding box center [538, 39] width 773 height 11
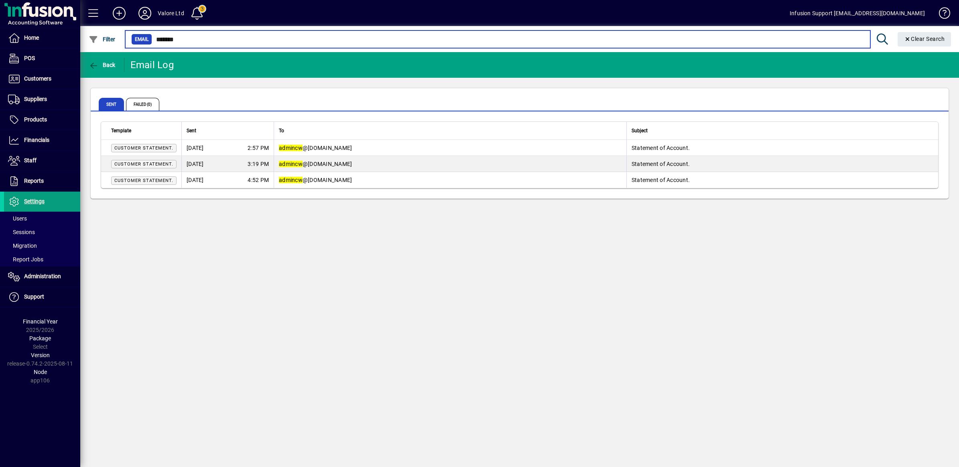
type input "*******"
